Goal: Task Accomplishment & Management: Use online tool/utility

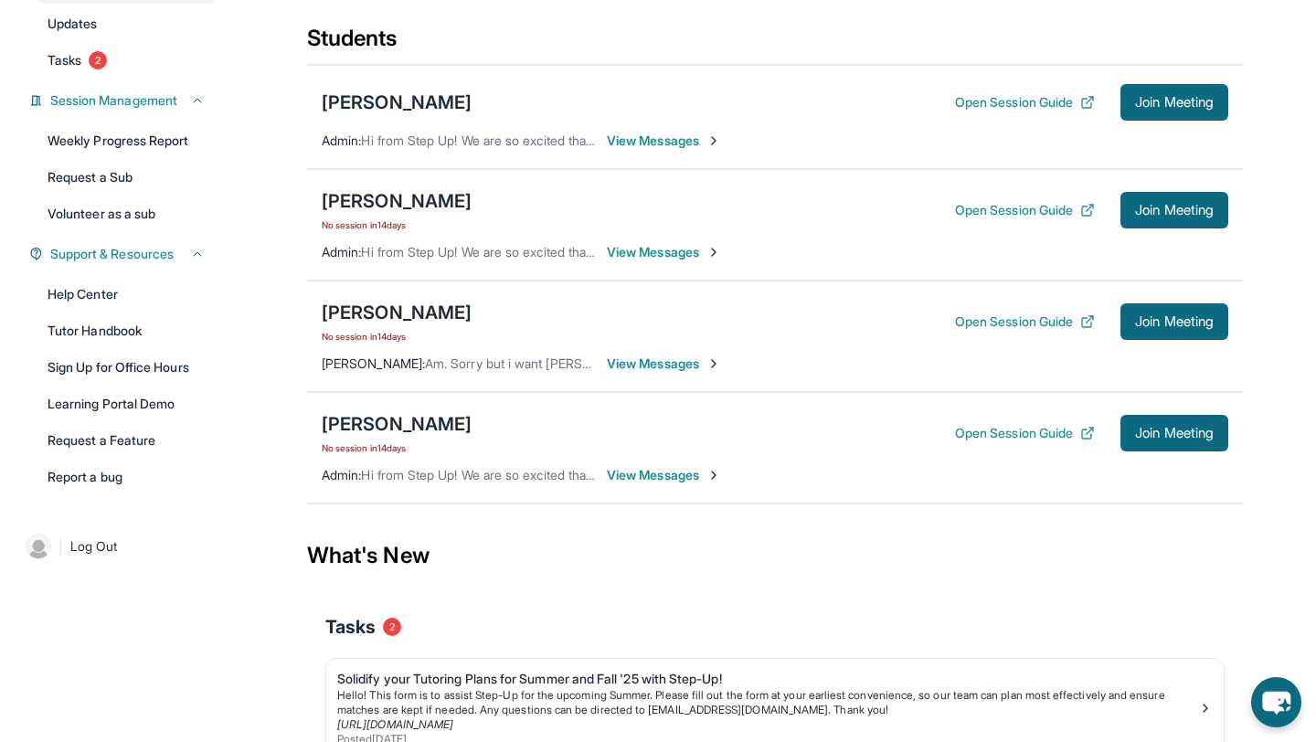
scroll to position [208, 0]
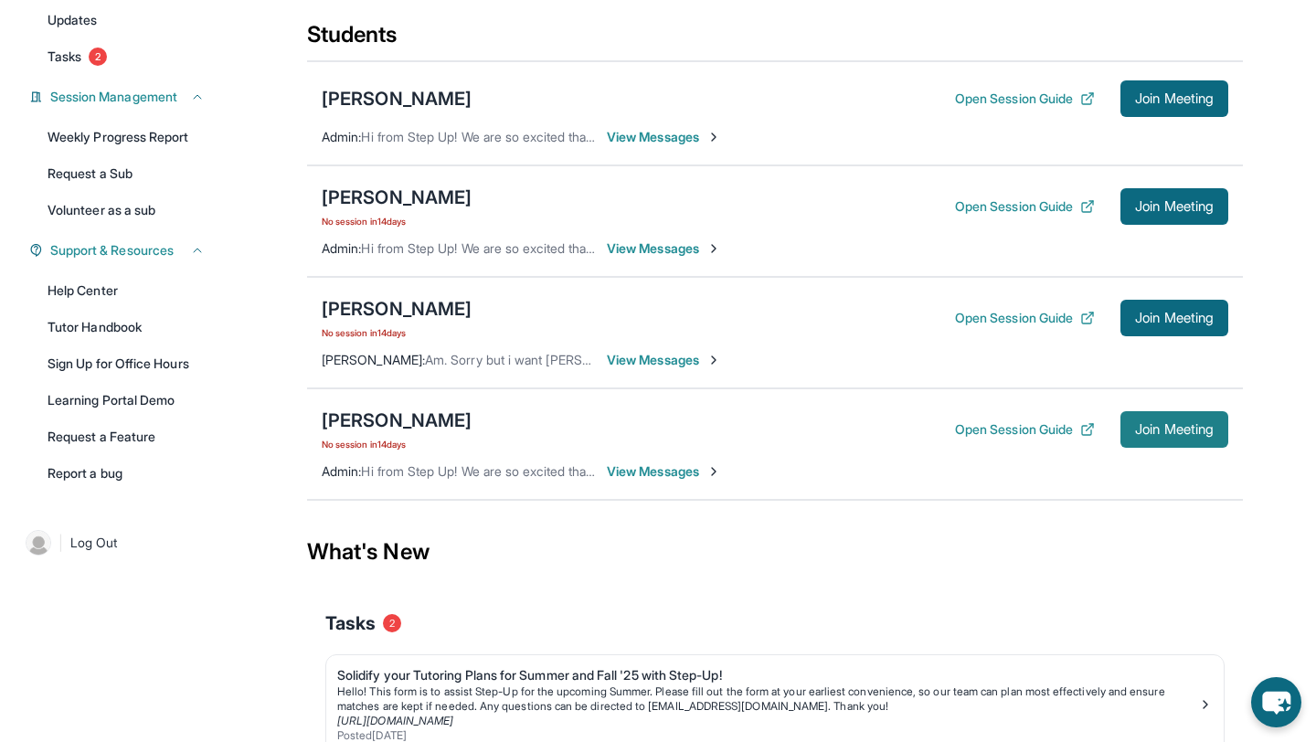
click at [1190, 420] on button "Join Meeting" at bounding box center [1175, 429] width 108 height 37
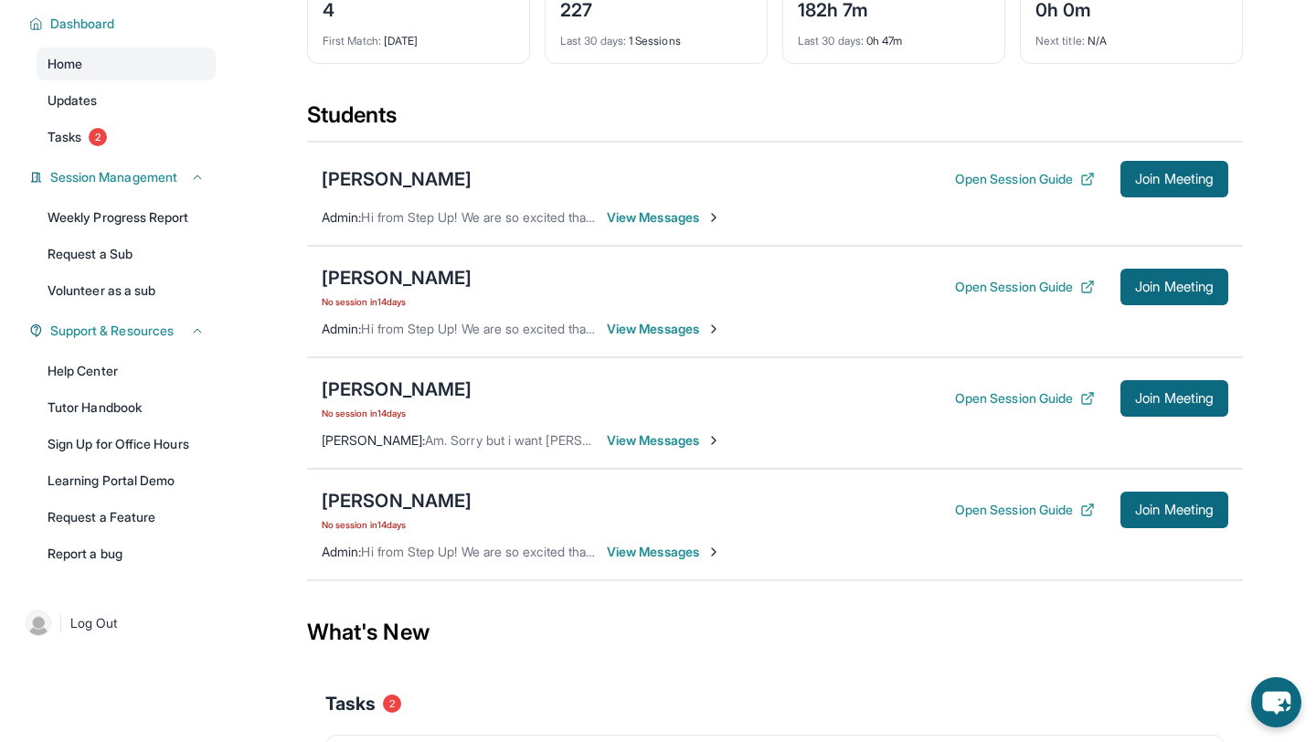
scroll to position [0, 0]
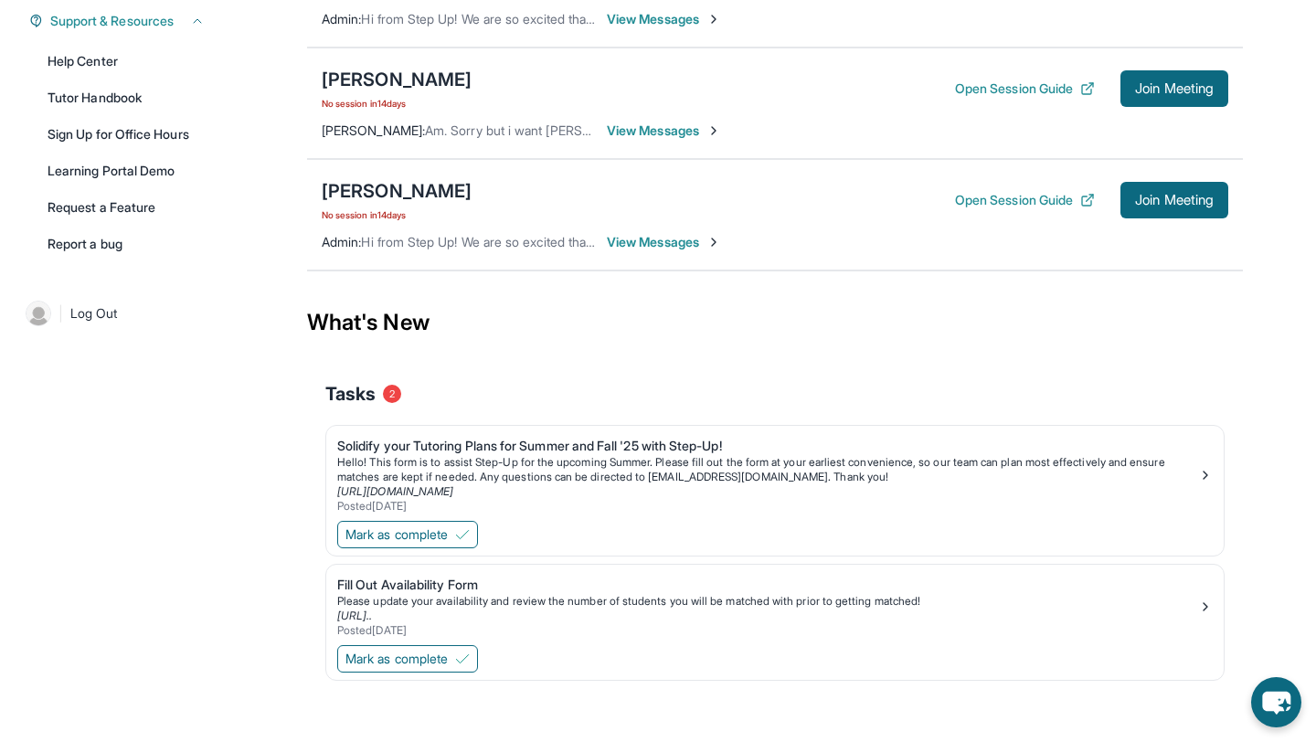
scroll to position [446, 0]
